Goal: Use online tool/utility

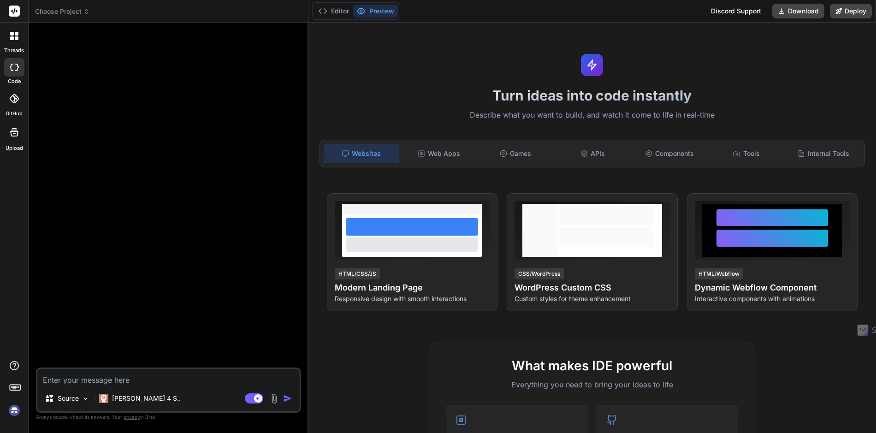
click at [77, 12] on span "Choose Project" at bounding box center [62, 11] width 55 height 9
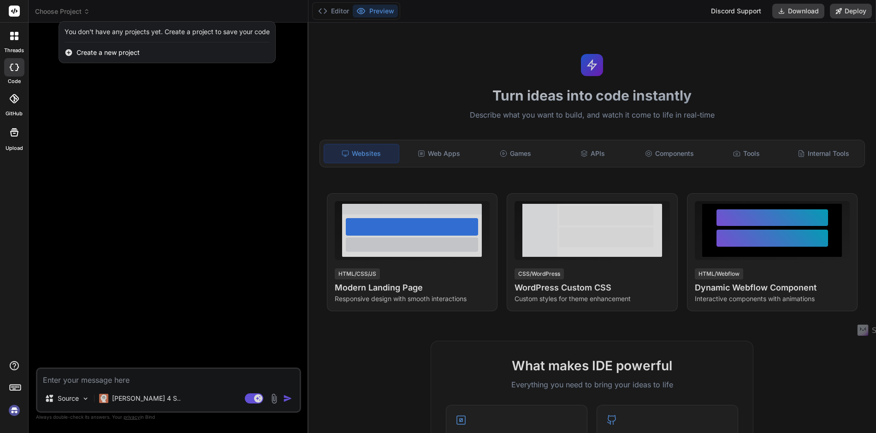
click at [77, 12] on div at bounding box center [438, 216] width 876 height 433
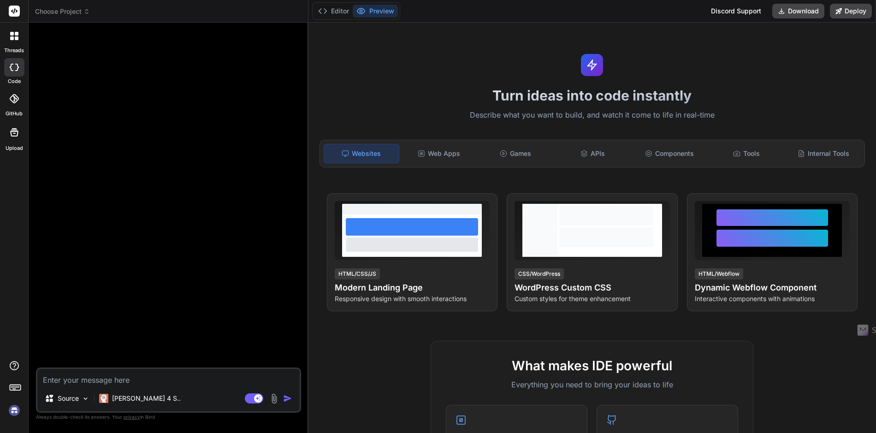
click at [77, 12] on span "Choose Project" at bounding box center [62, 11] width 55 height 9
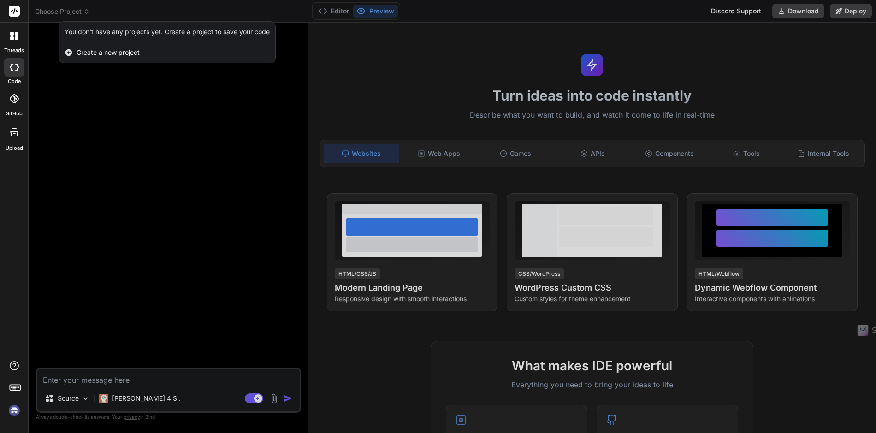
click at [77, 12] on div at bounding box center [438, 216] width 876 height 433
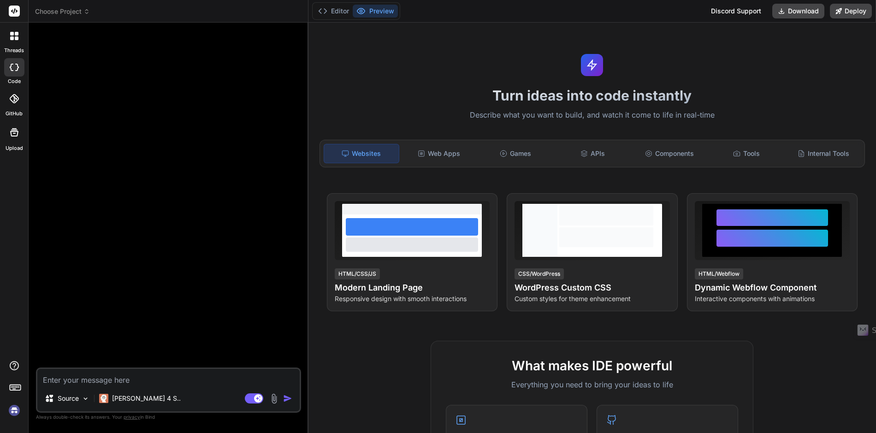
click at [13, 413] on img at bounding box center [14, 410] width 16 height 16
click at [87, 12] on icon at bounding box center [86, 11] width 6 height 6
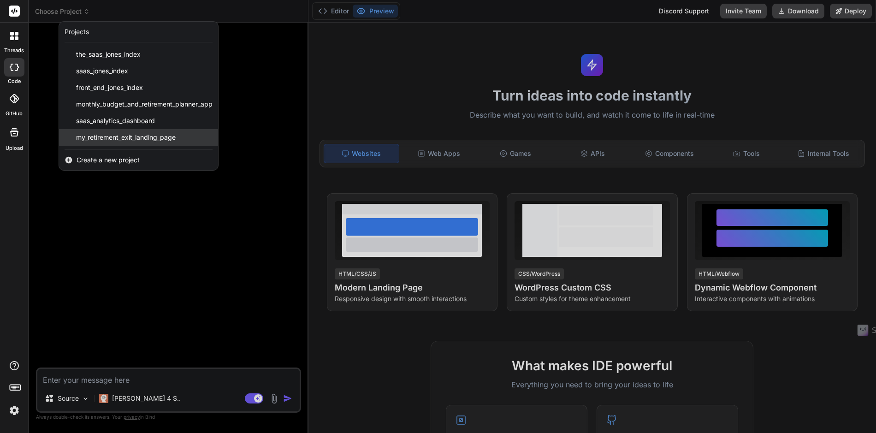
click at [114, 139] on span "my_retirement_exit_landing_page" at bounding box center [126, 137] width 100 height 9
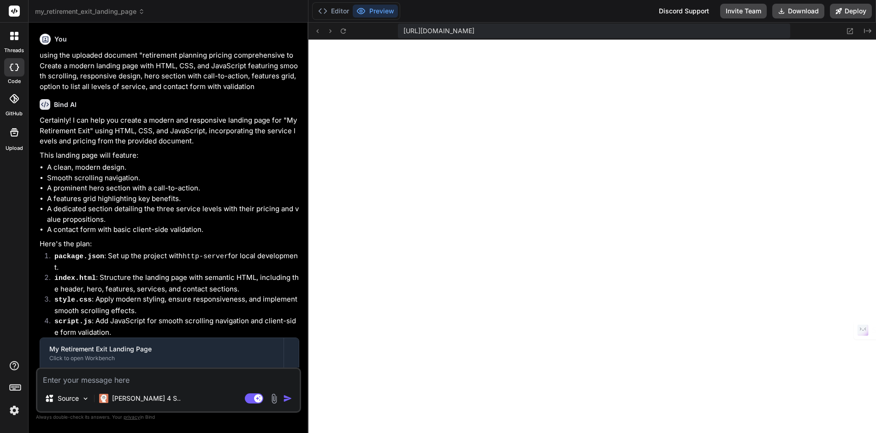
scroll to position [350, 0]
type textarea "x"
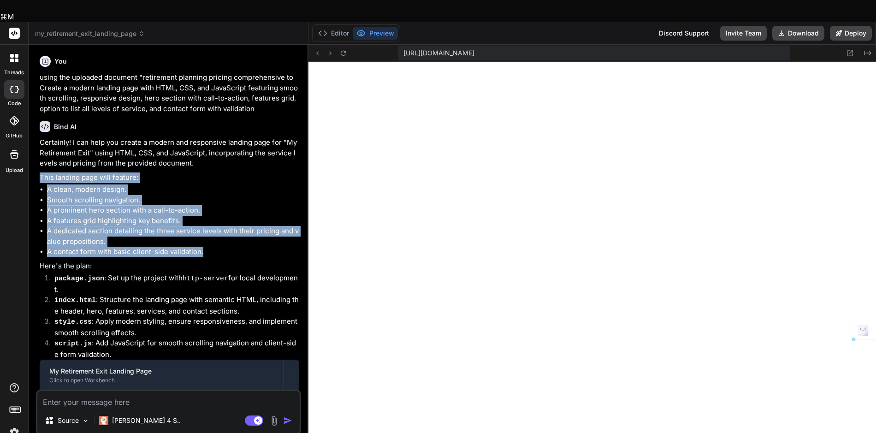
drag, startPoint x: 41, startPoint y: 154, endPoint x: 209, endPoint y: 231, distance: 185.0
click at [209, 231] on div "Certainly! I can help you create a modern and responsive landing page for "My R…" at bounding box center [170, 356] width 260 height 439
copy div "This landing page will feature: A clean, modern design. Smooth scrolling naviga…"
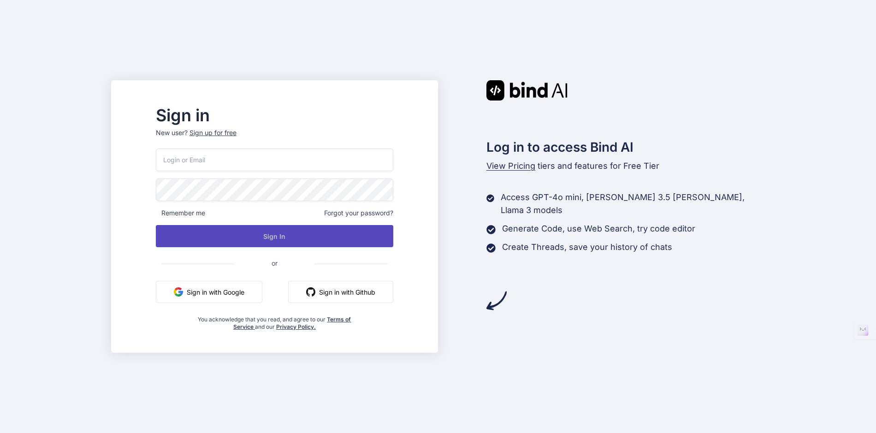
type input "[PERSON_NAME][EMAIL_ADDRESS][DOMAIN_NAME]"
click at [296, 235] on button "Sign In" at bounding box center [274, 236] width 237 height 22
click at [290, 240] on button "Sign In" at bounding box center [274, 236] width 237 height 22
